Goal: Find specific page/section: Find specific page/section

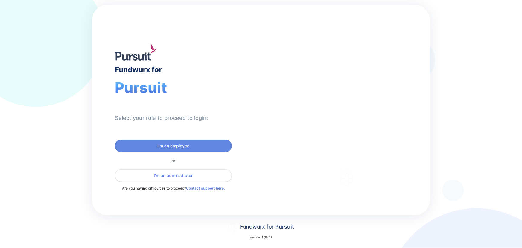
click at [180, 175] on span "I'm an administrator" at bounding box center [173, 175] width 39 height 6
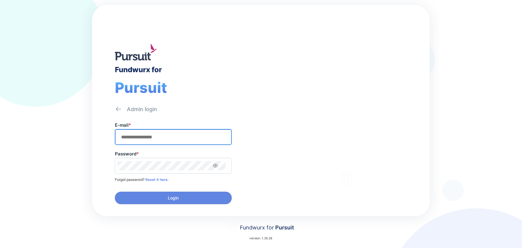
click at [171, 138] on input "text" at bounding box center [174, 136] width 112 height 9
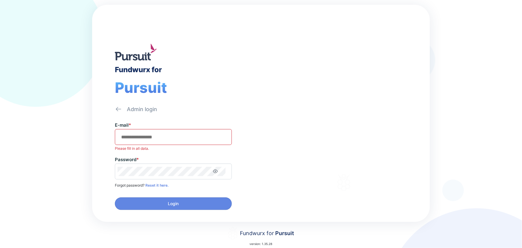
type input "**********"
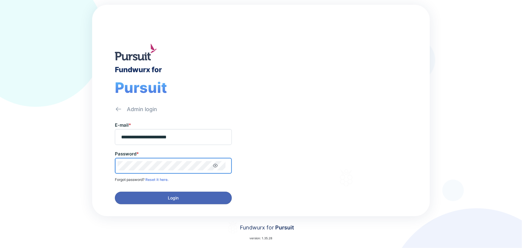
click at [170, 193] on button "Login" at bounding box center [173, 198] width 117 height 13
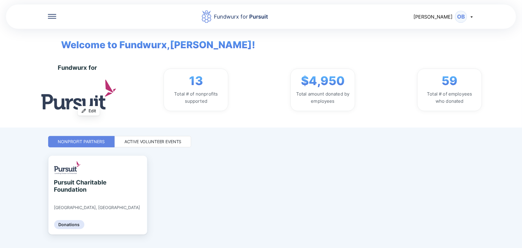
click at [49, 16] on icon at bounding box center [52, 16] width 8 height 1
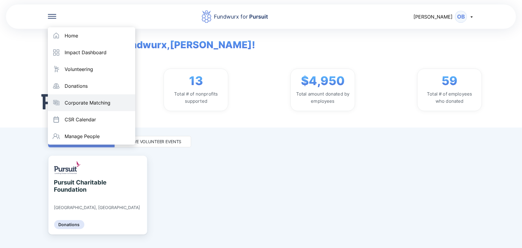
click at [87, 103] on div "Corporate Matching" at bounding box center [88, 103] width 46 height 6
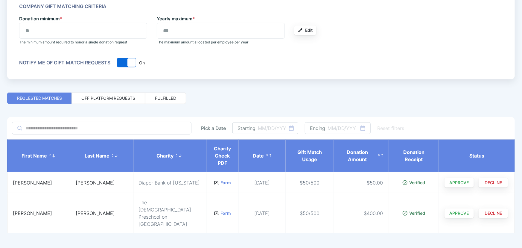
scroll to position [80, 0]
click at [127, 101] on div "Off platform requests" at bounding box center [109, 97] width 74 height 11
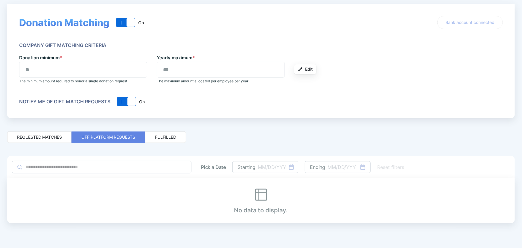
click at [168, 133] on div "Fulfilled" at bounding box center [165, 136] width 41 height 11
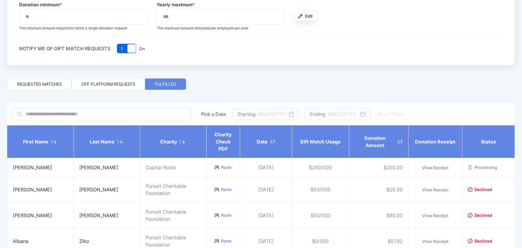
scroll to position [162, 0]
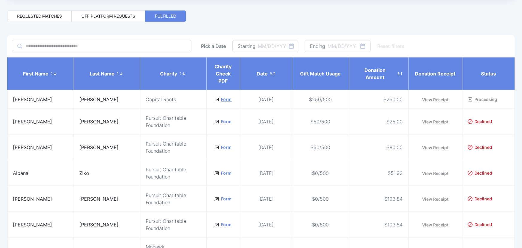
click at [221, 97] on link "Form" at bounding box center [226, 99] width 10 height 6
